Goal: Transaction & Acquisition: Purchase product/service

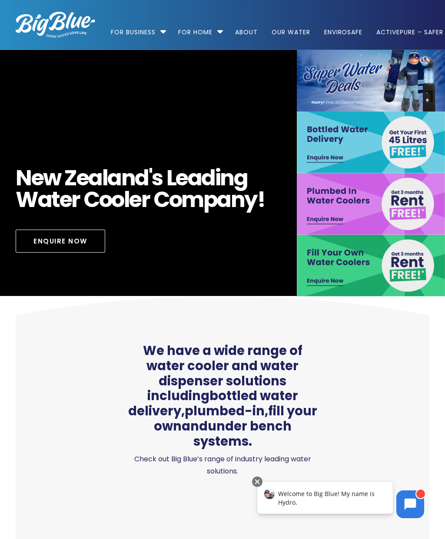
click at [173, 33] on link "For Home" at bounding box center [195, 28] width 46 height 56
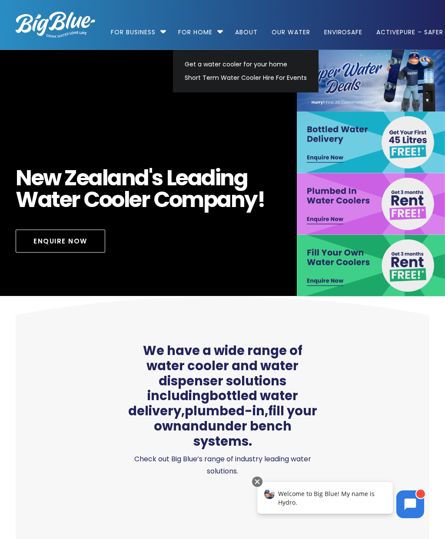
click at [159, 33] on link "For Business" at bounding box center [136, 28] width 51 height 56
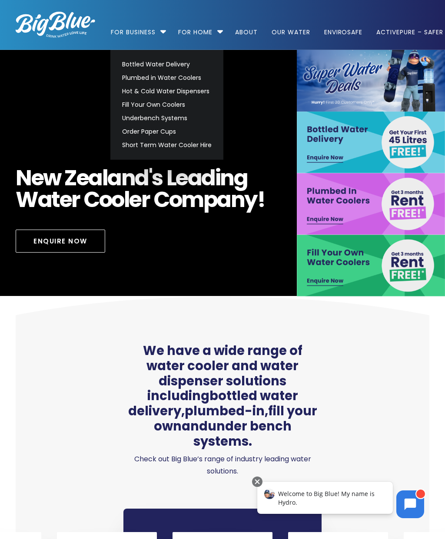
click at [214, 33] on link "For Home" at bounding box center [195, 28] width 46 height 56
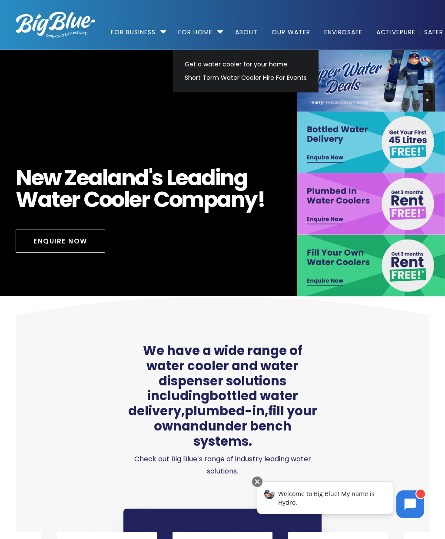
click at [157, 34] on link "For Business" at bounding box center [136, 28] width 51 height 56
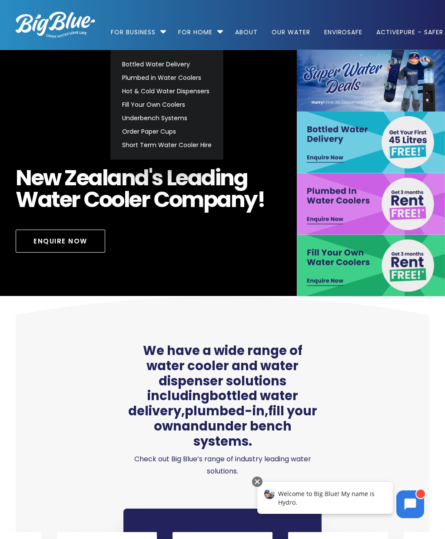
click at [130, 62] on link "Bottled Water Delivery" at bounding box center [166, 64] width 97 height 13
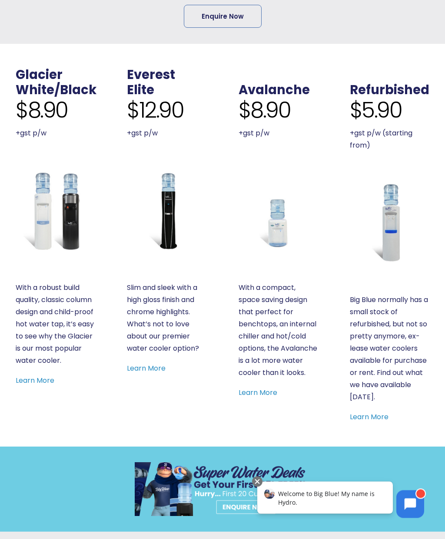
scroll to position [400, 0]
click at [385, 233] on img at bounding box center [389, 222] width 79 height 79
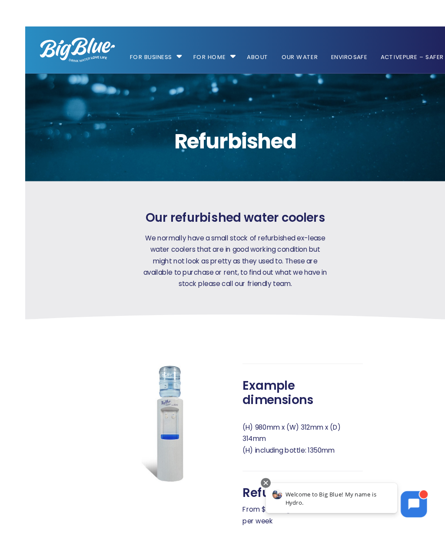
scroll to position [86, 0]
